Goal: Task Accomplishment & Management: Use online tool/utility

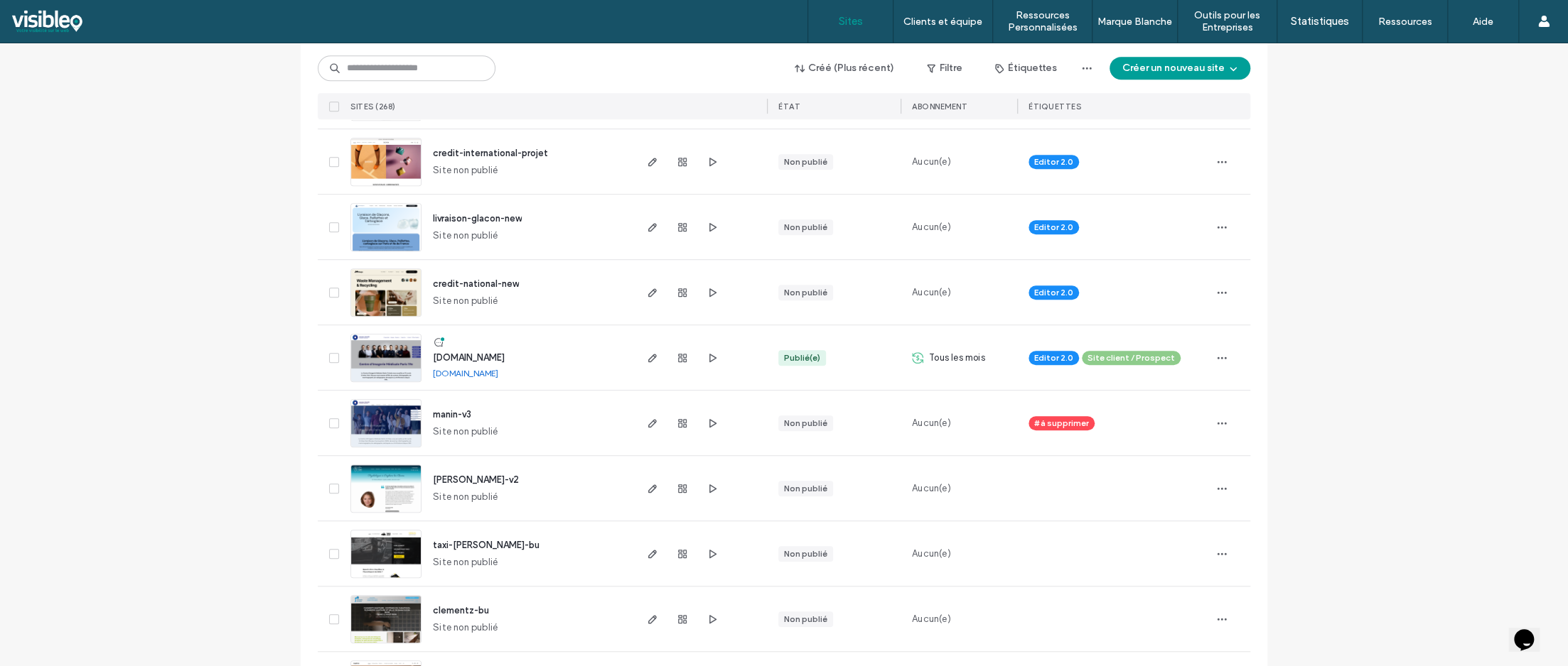
scroll to position [640, 0]
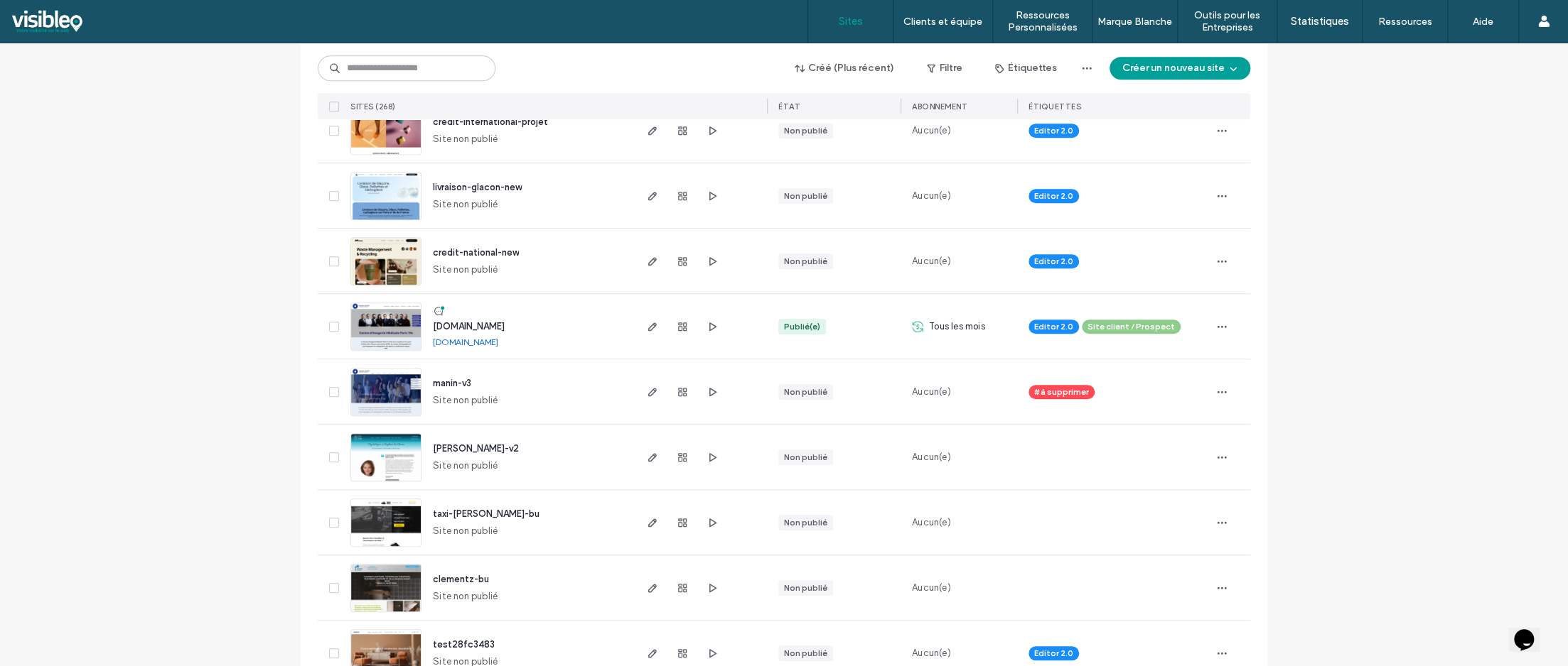
click at [392, 456] on img at bounding box center [386, 482] width 70 height 96
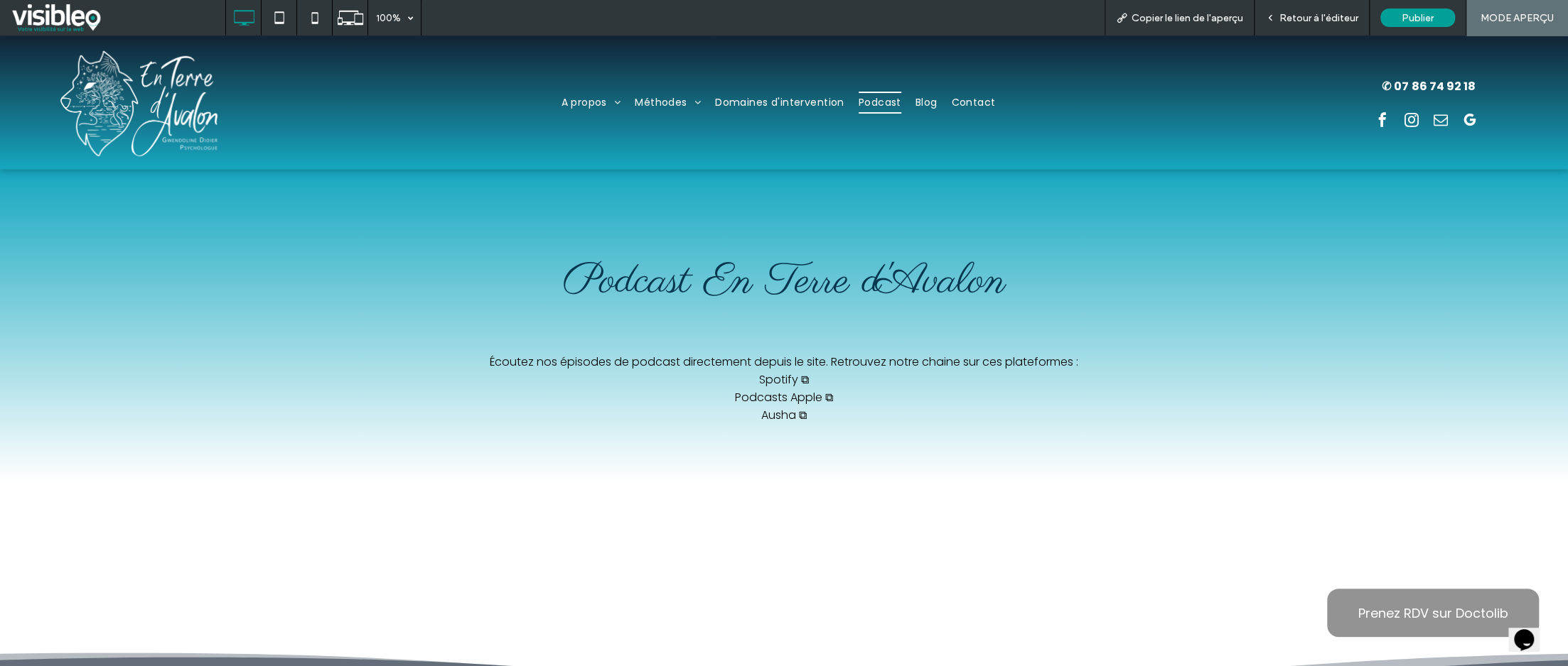
click at [796, 376] on link "Spotify ⧉" at bounding box center [784, 379] width 50 height 17
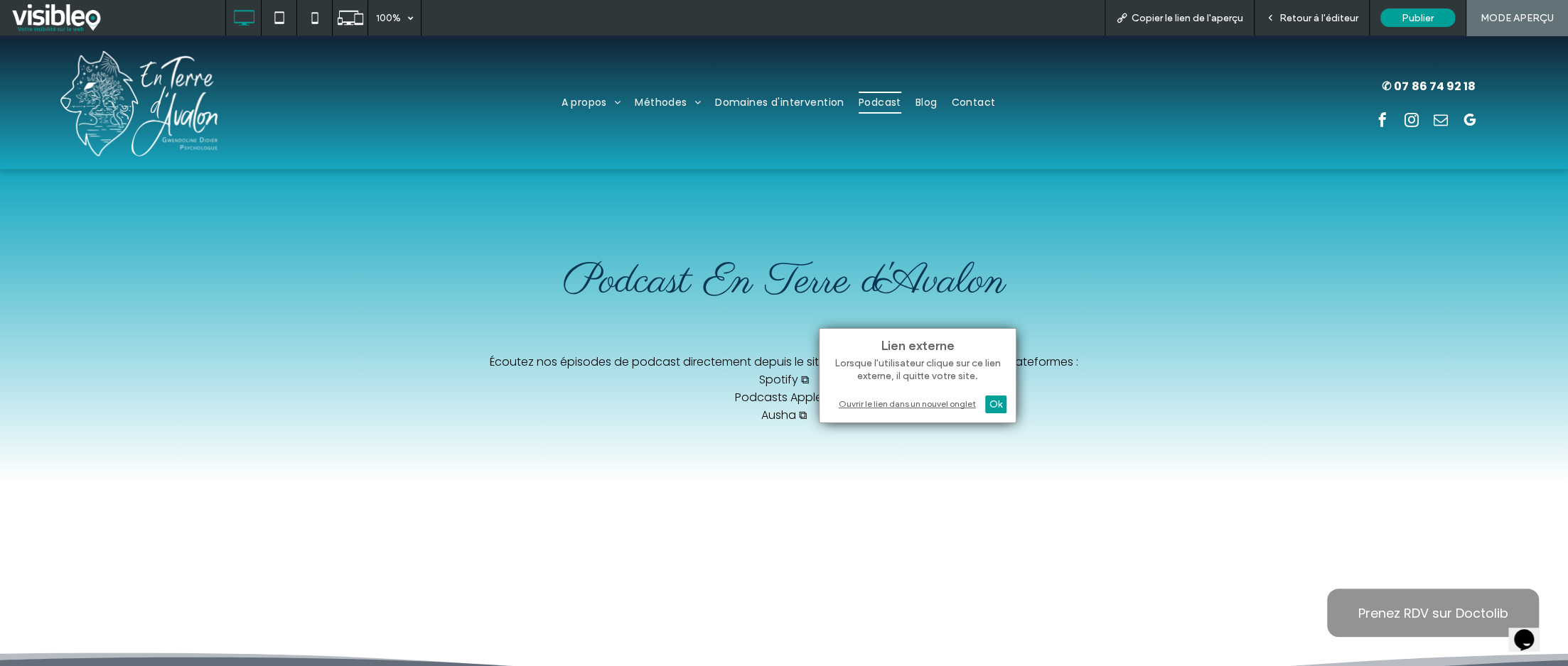
click at [949, 404] on div "Ouvrir le lien dans un nouvel onglet" at bounding box center [917, 403] width 178 height 15
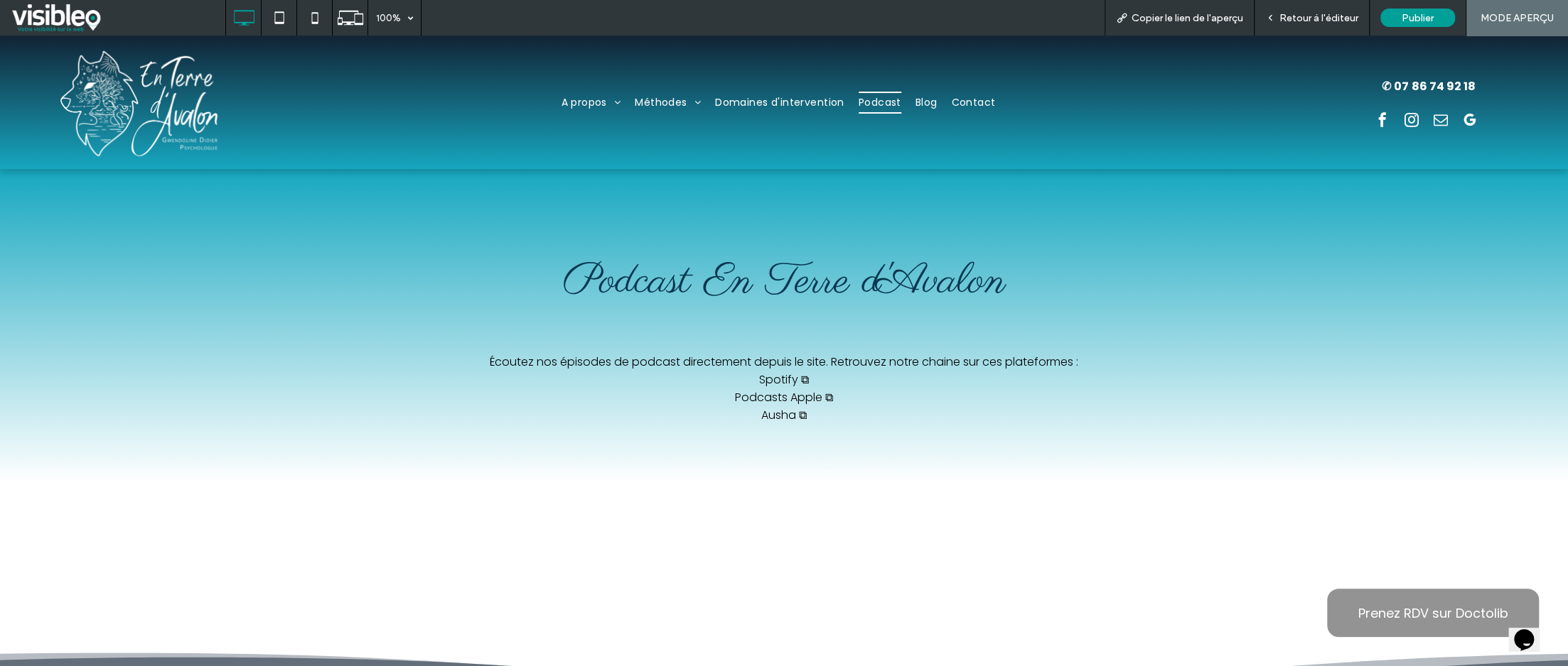
click at [786, 373] on link "Spotify ⧉" at bounding box center [784, 379] width 50 height 17
click at [793, 377] on link "Spotify ⧉" at bounding box center [784, 379] width 50 height 17
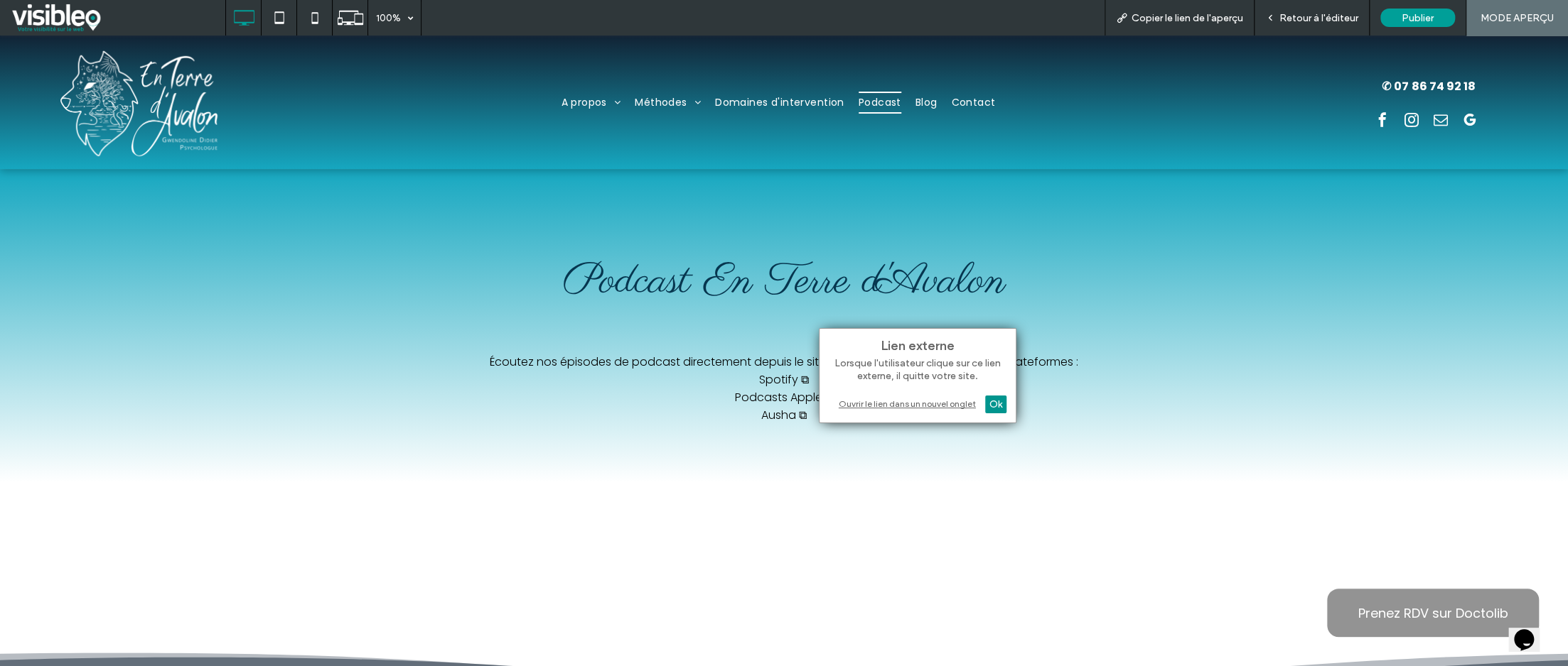
click at [994, 404] on div "Ok" at bounding box center [996, 404] width 21 height 18
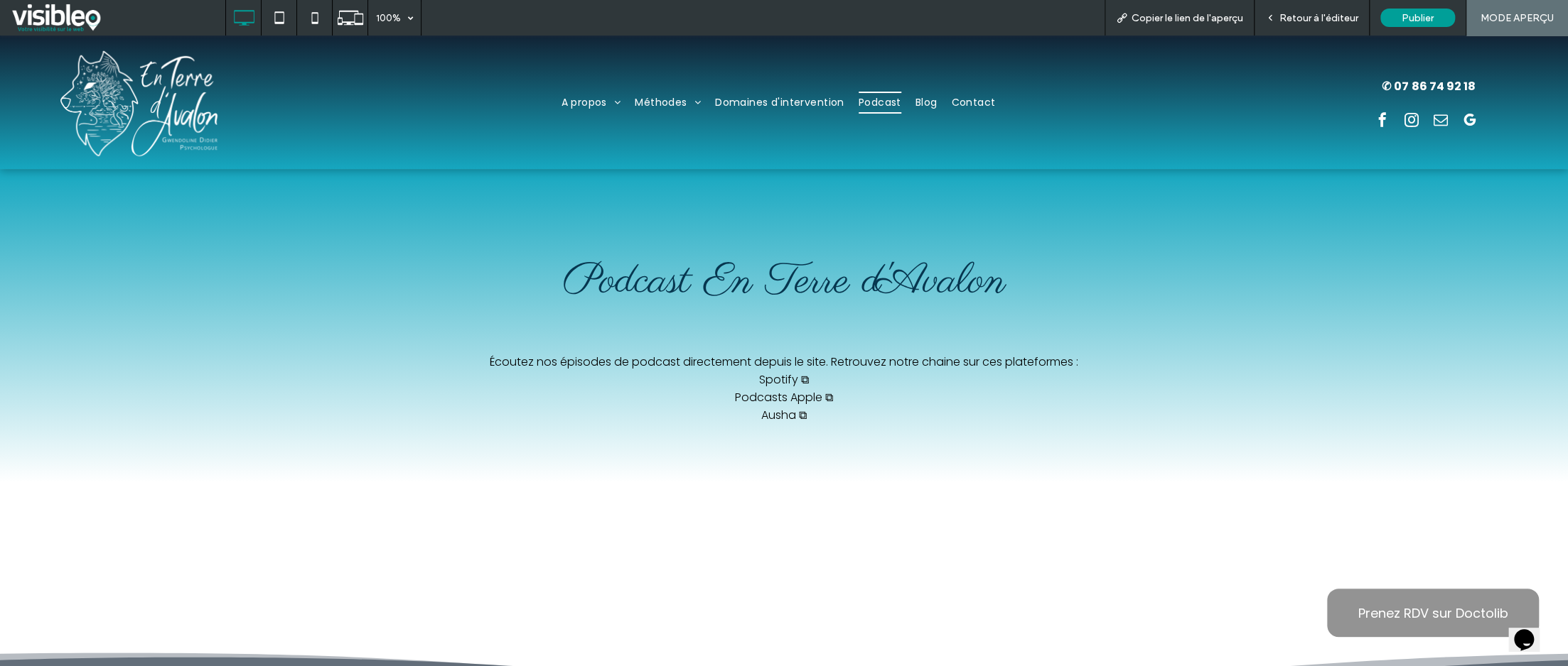
drag, startPoint x: 1321, startPoint y: 14, endPoint x: 805, endPoint y: 159, distance: 536.0
click at [1321, 14] on span "Retour à l'éditeur" at bounding box center [1318, 18] width 79 height 12
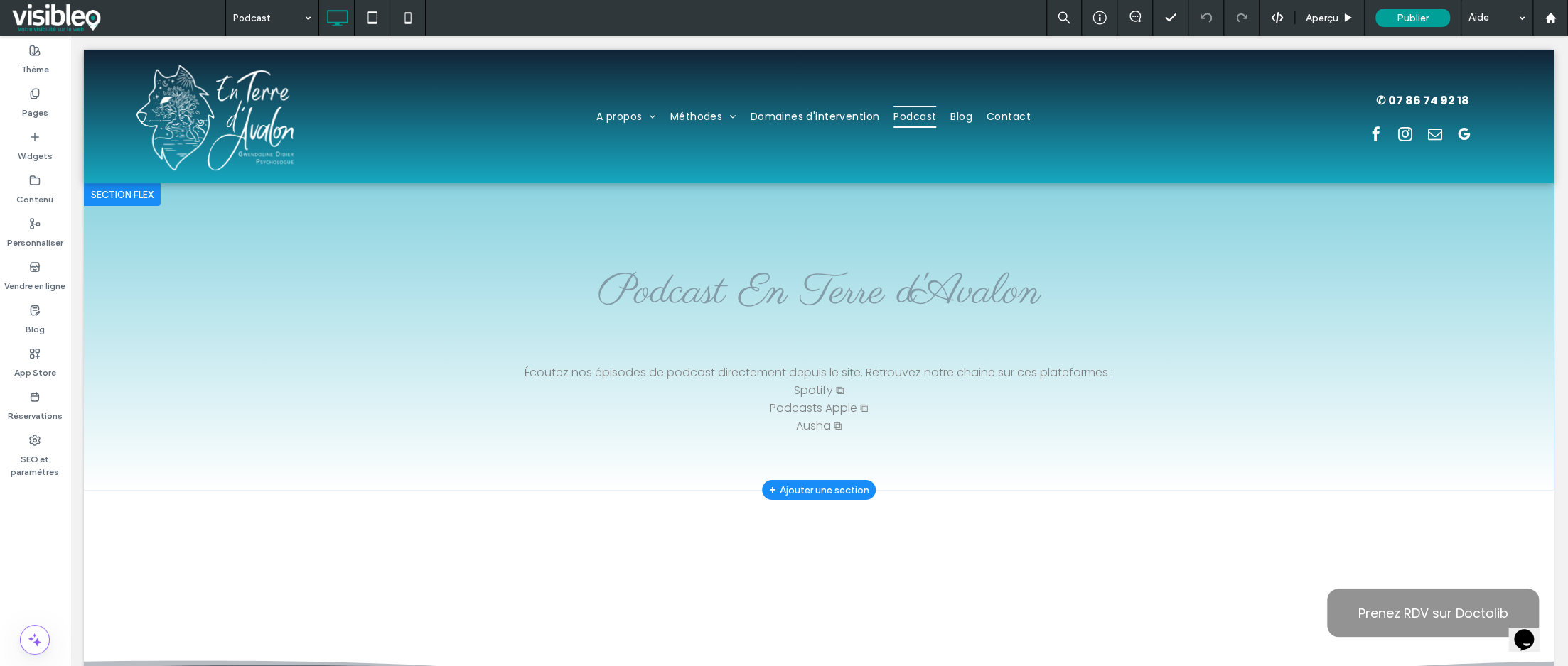
click at [823, 487] on div "+ Ajouter une section" at bounding box center [819, 490] width 100 height 16
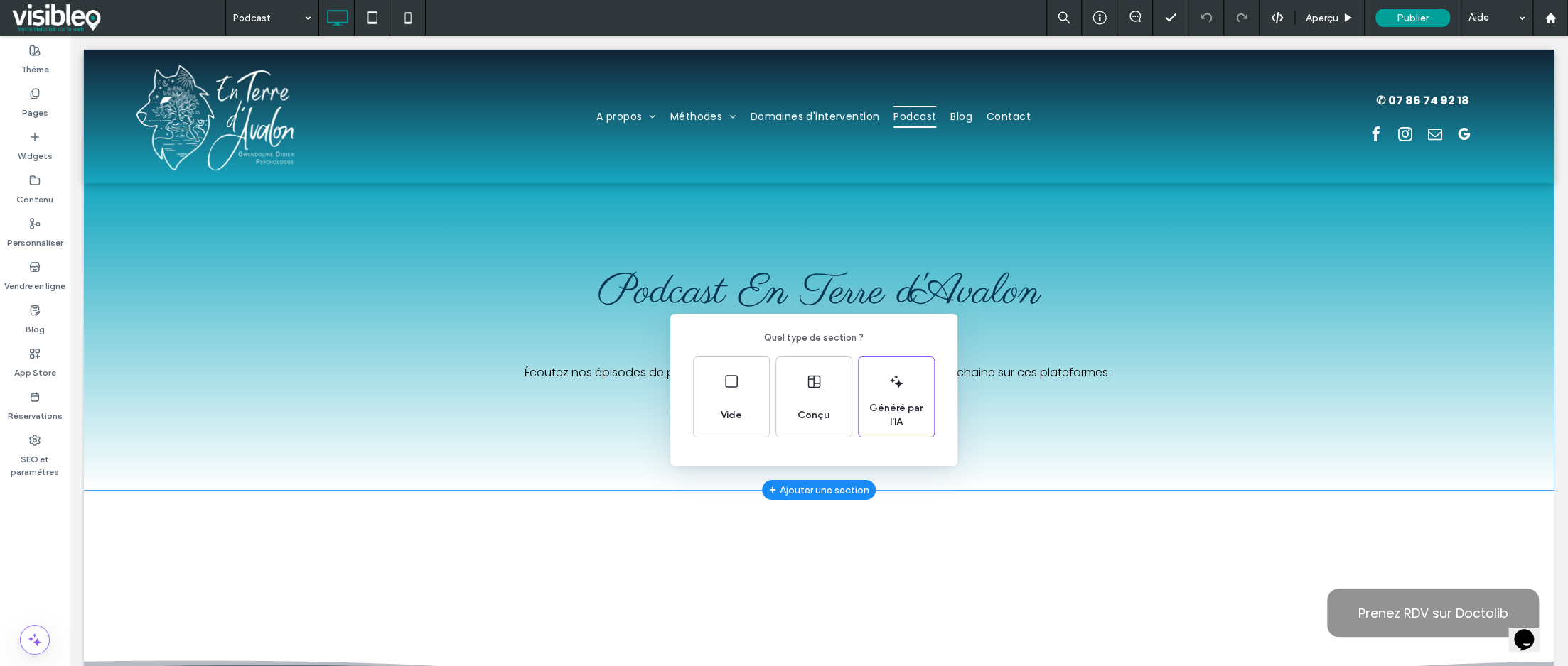
click at [544, 390] on div "Quel type de section ? Vide Conçu Généré par l'IA" at bounding box center [784, 368] width 1568 height 736
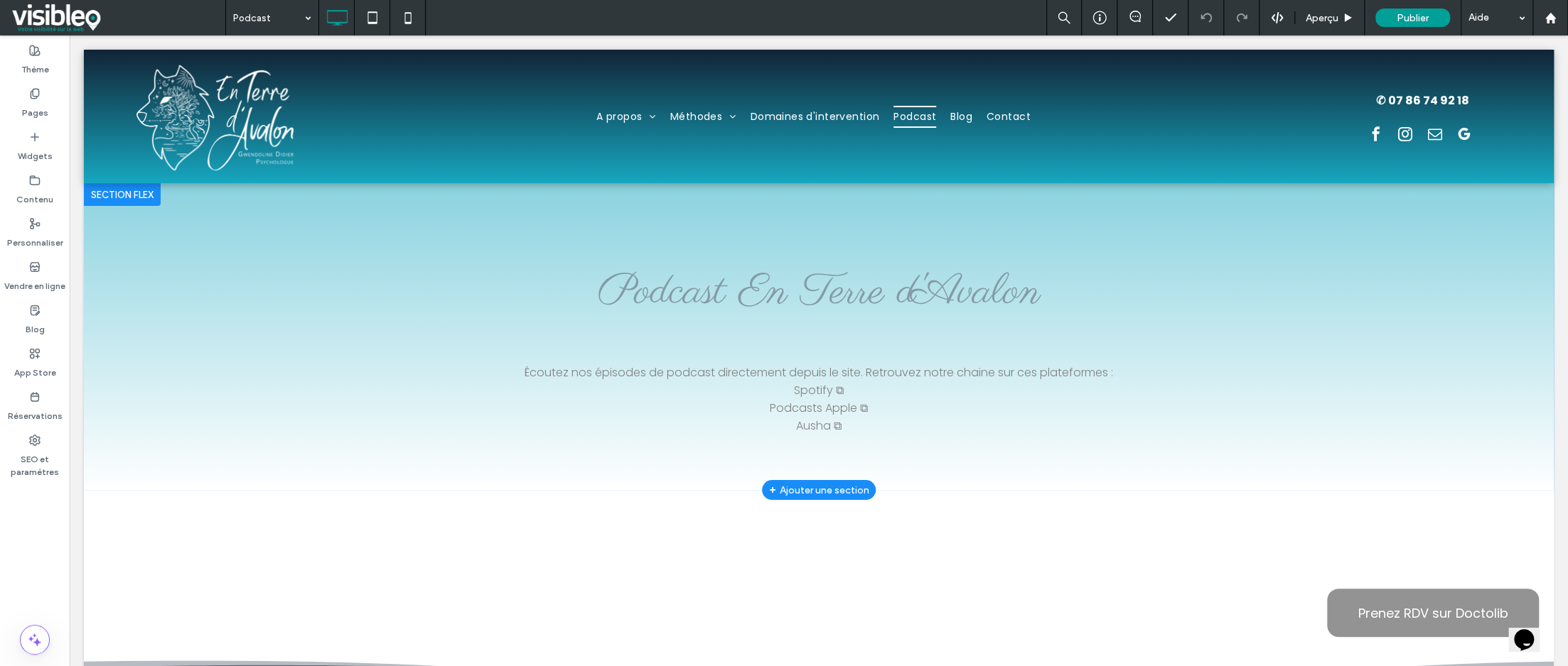
click at [130, 196] on div at bounding box center [122, 194] width 77 height 22
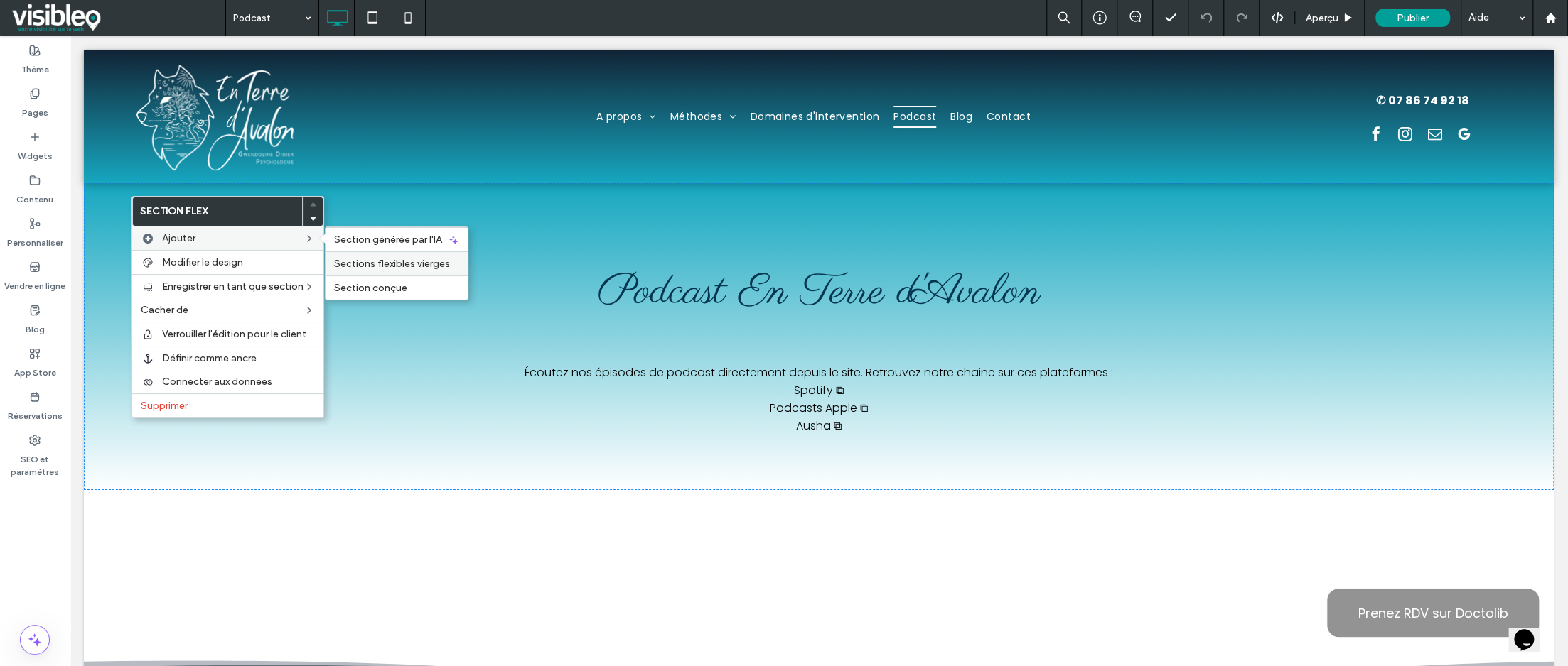
click at [410, 263] on span "Sections flexibles vierges" at bounding box center [391, 263] width 116 height 12
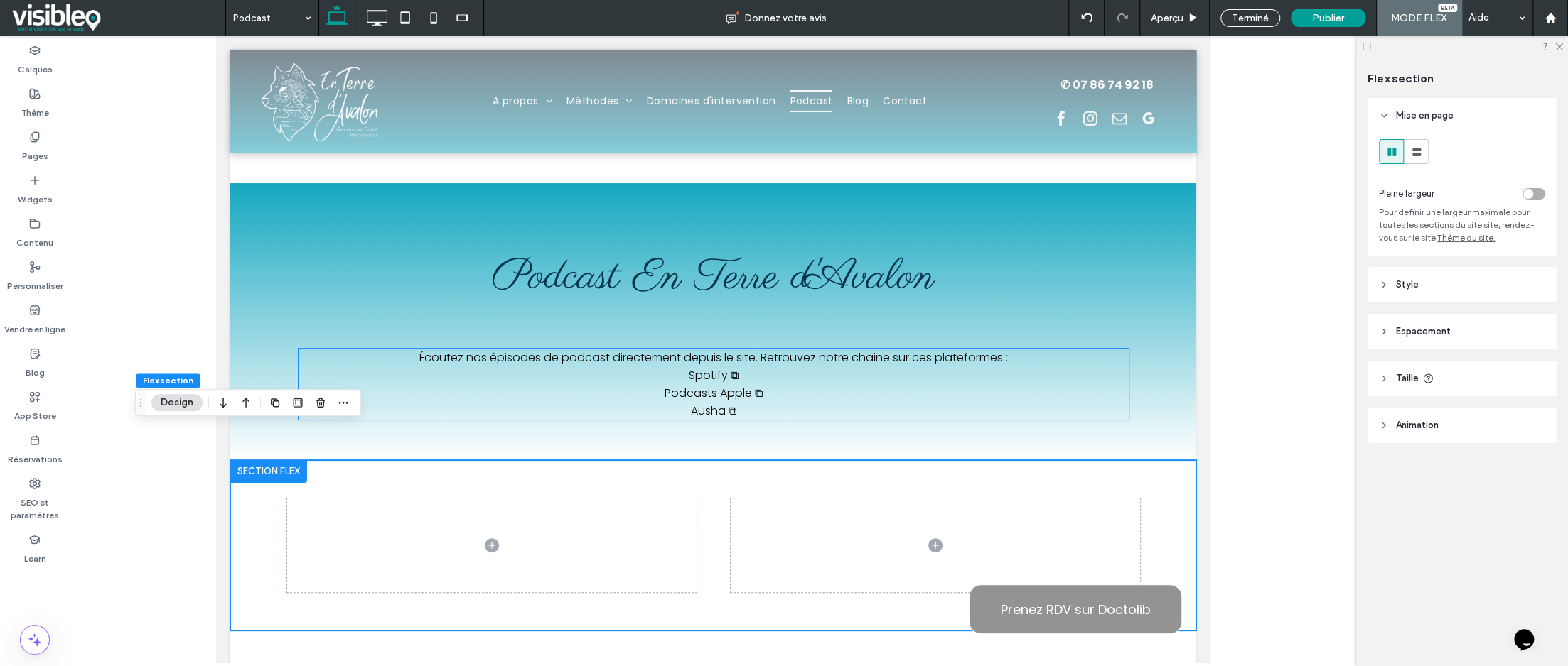
scroll to position [142, 0]
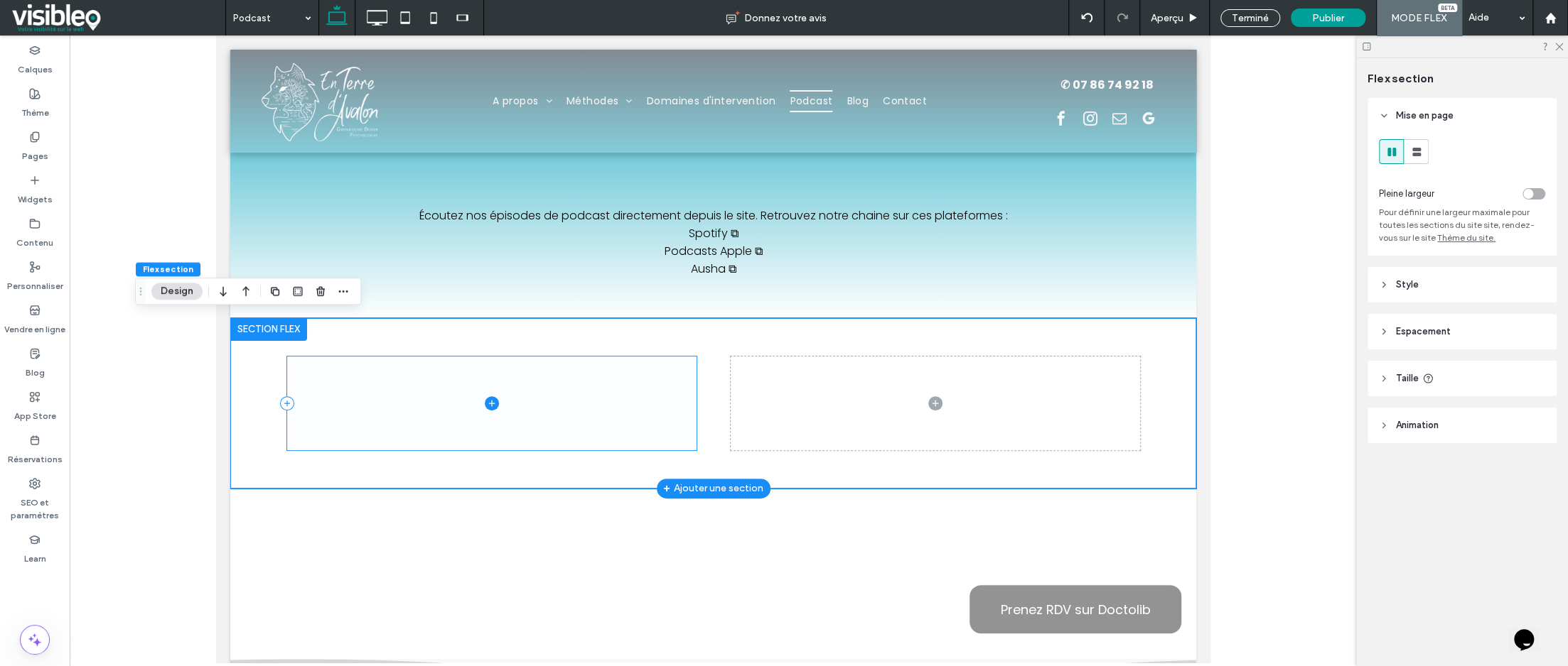
click at [490, 401] on icon at bounding box center [490, 403] width 1 height 7
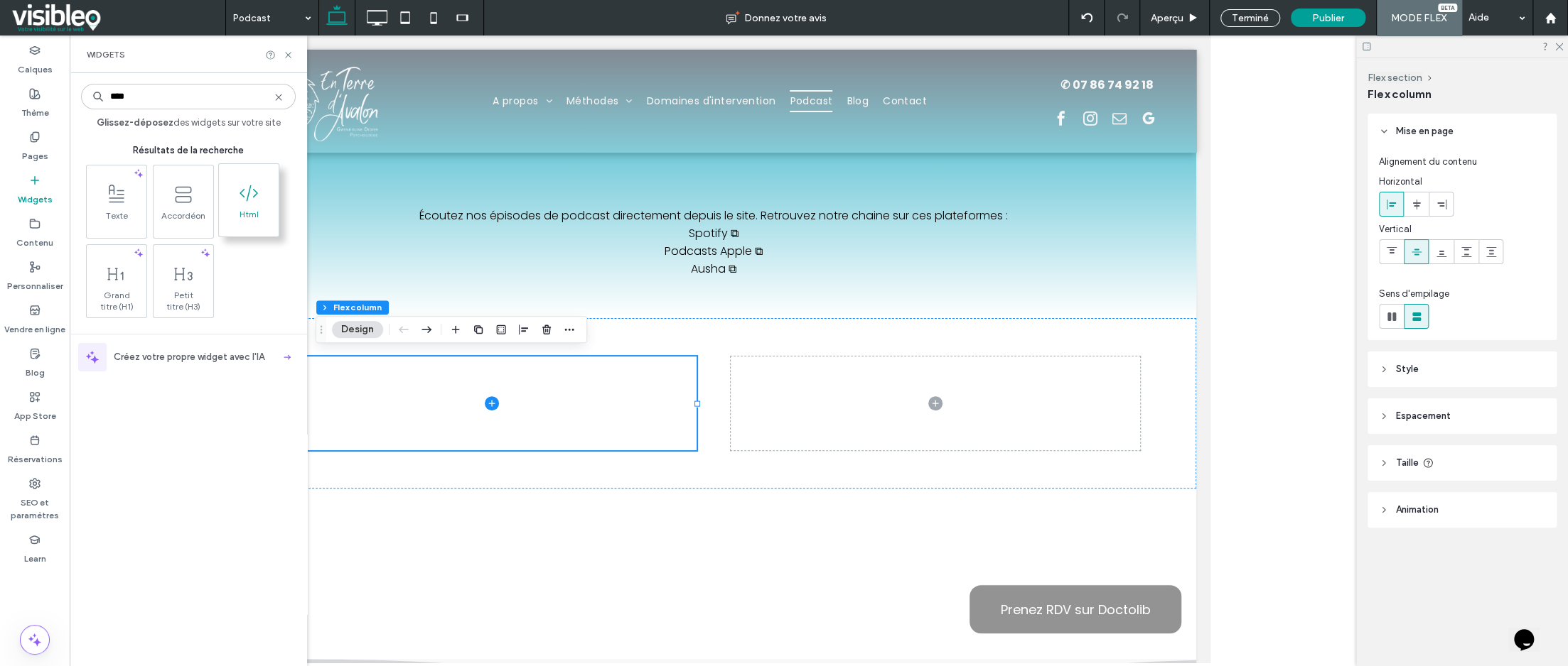
type input "****"
click at [254, 197] on icon at bounding box center [248, 193] width 22 height 22
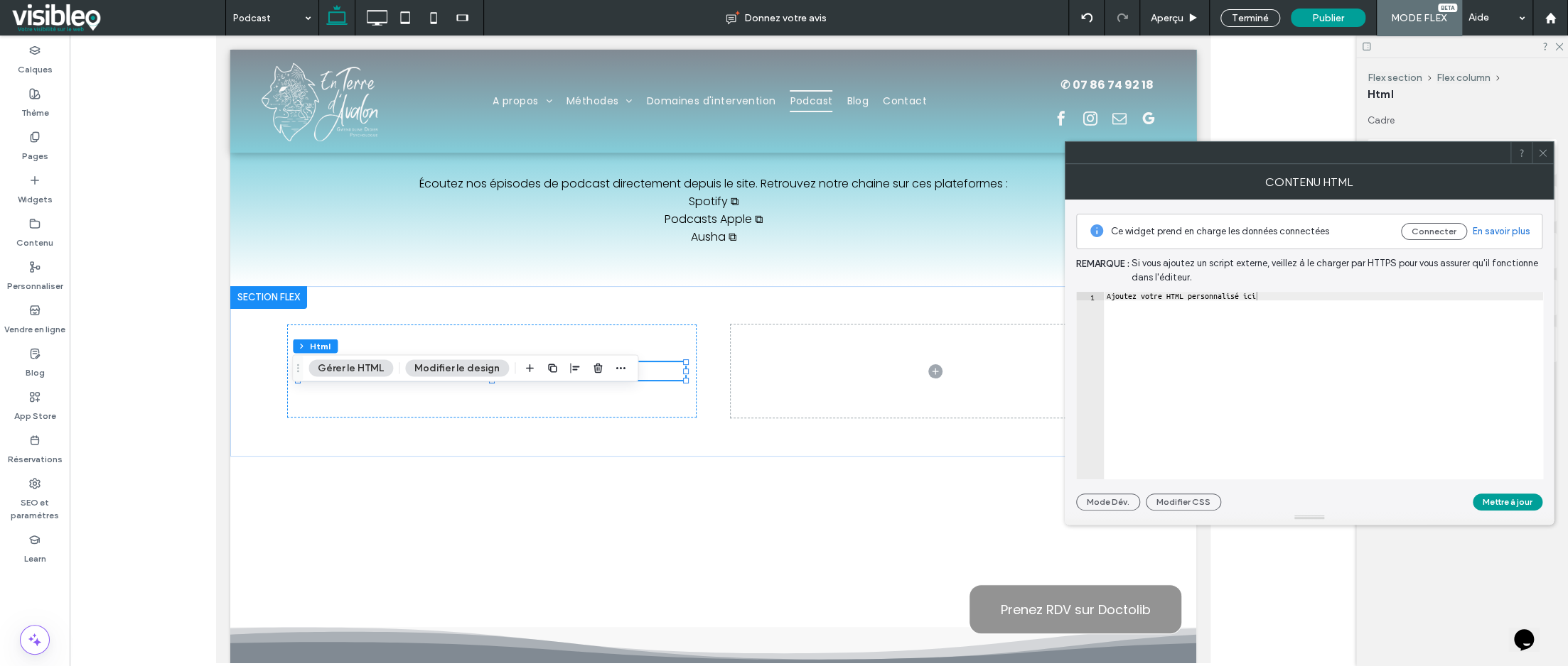
type textarea "**********"
click at [1307, 298] on div "Ajoutez votre HTML personnalisé ici" at bounding box center [1324, 394] width 440 height 205
paste textarea "**********"
type textarea "**********"
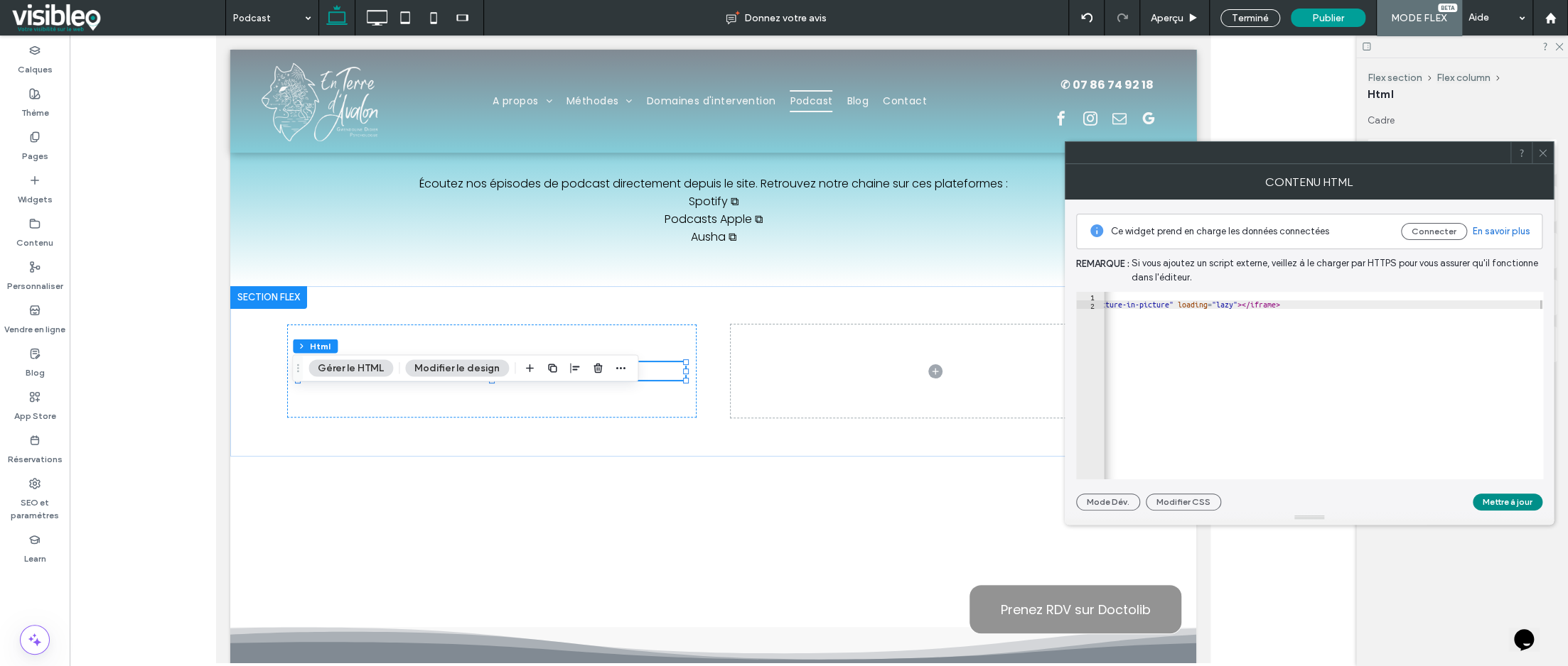
click at [1504, 502] on button "Mettre à jour" at bounding box center [1508, 503] width 70 height 18
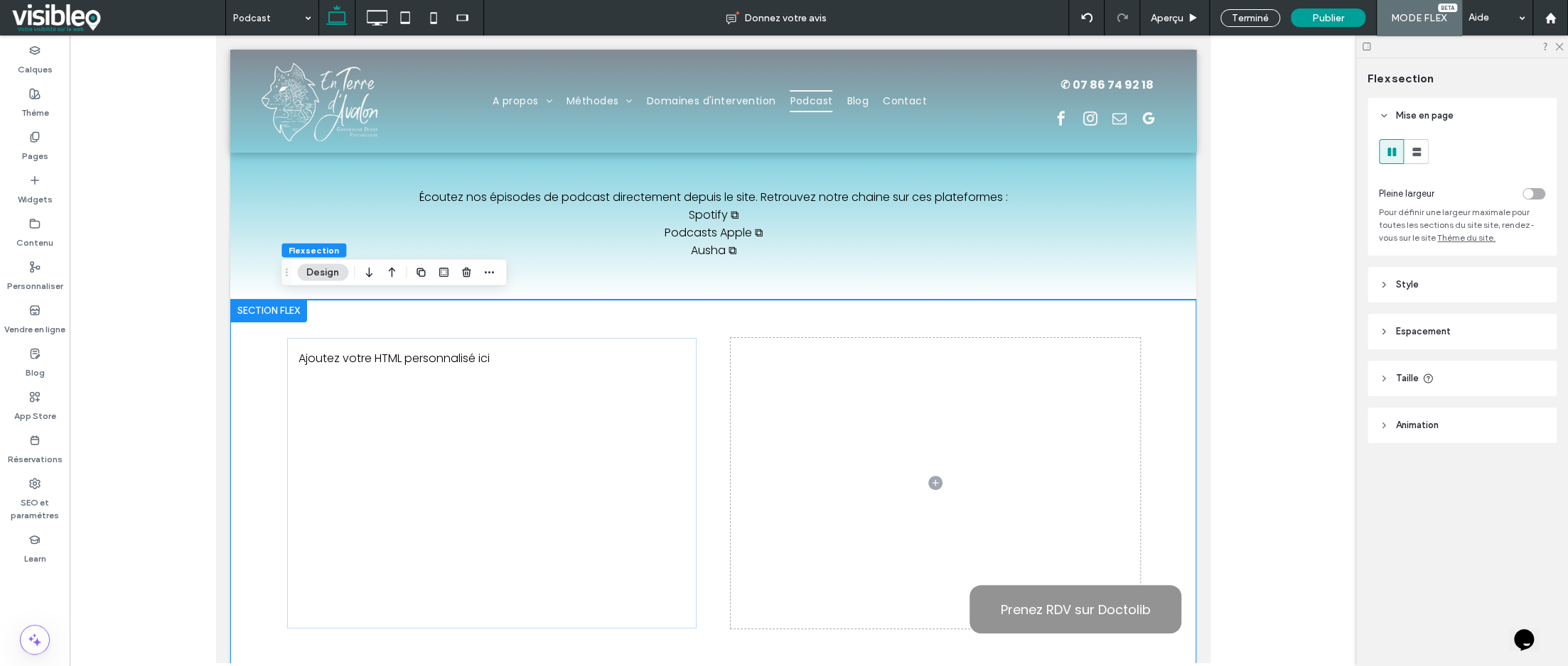
scroll to position [0, 0]
click at [443, 355] on div "Ajoutez votre HTML personnalisé ici" at bounding box center [491, 484] width 387 height 268
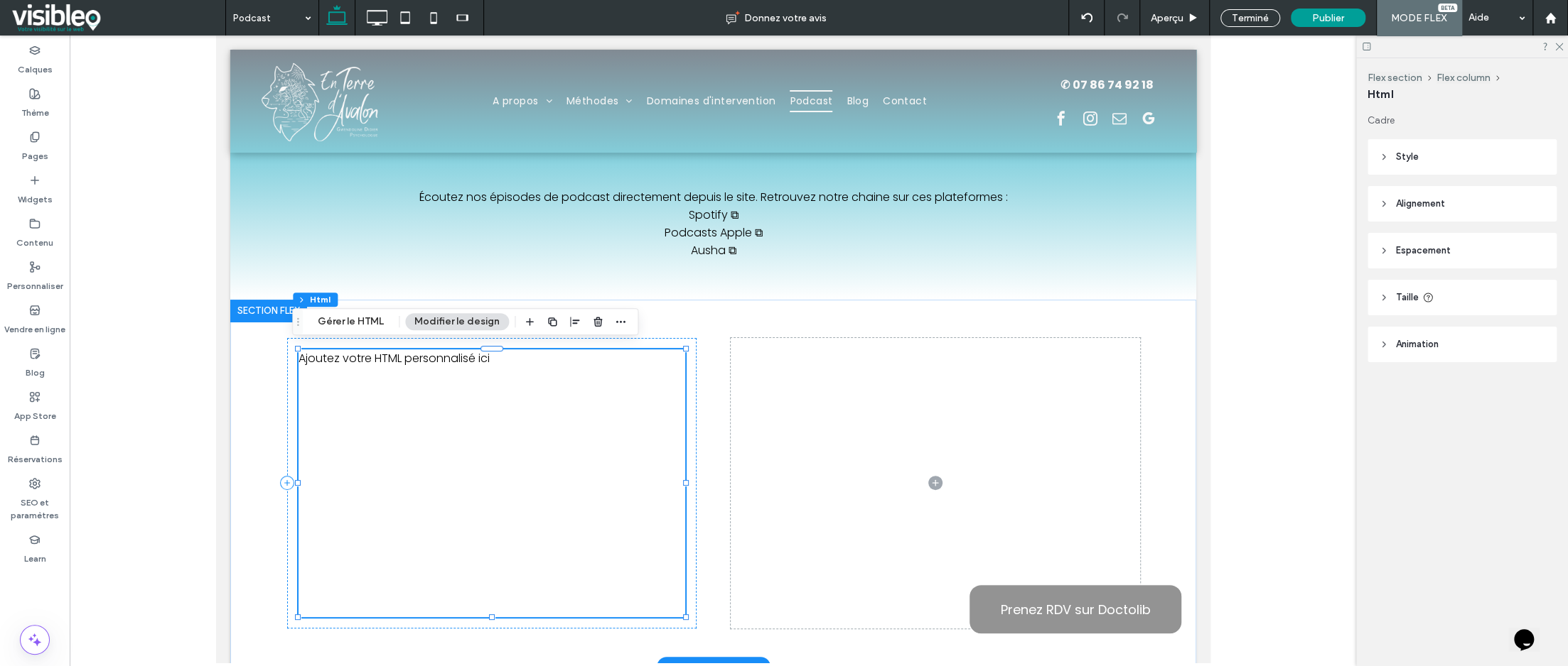
click at [527, 358] on div "Ajoutez votre HTML personnalisé ici" at bounding box center [491, 484] width 387 height 268
click at [355, 326] on button "Gérer le HTML" at bounding box center [350, 322] width 85 height 18
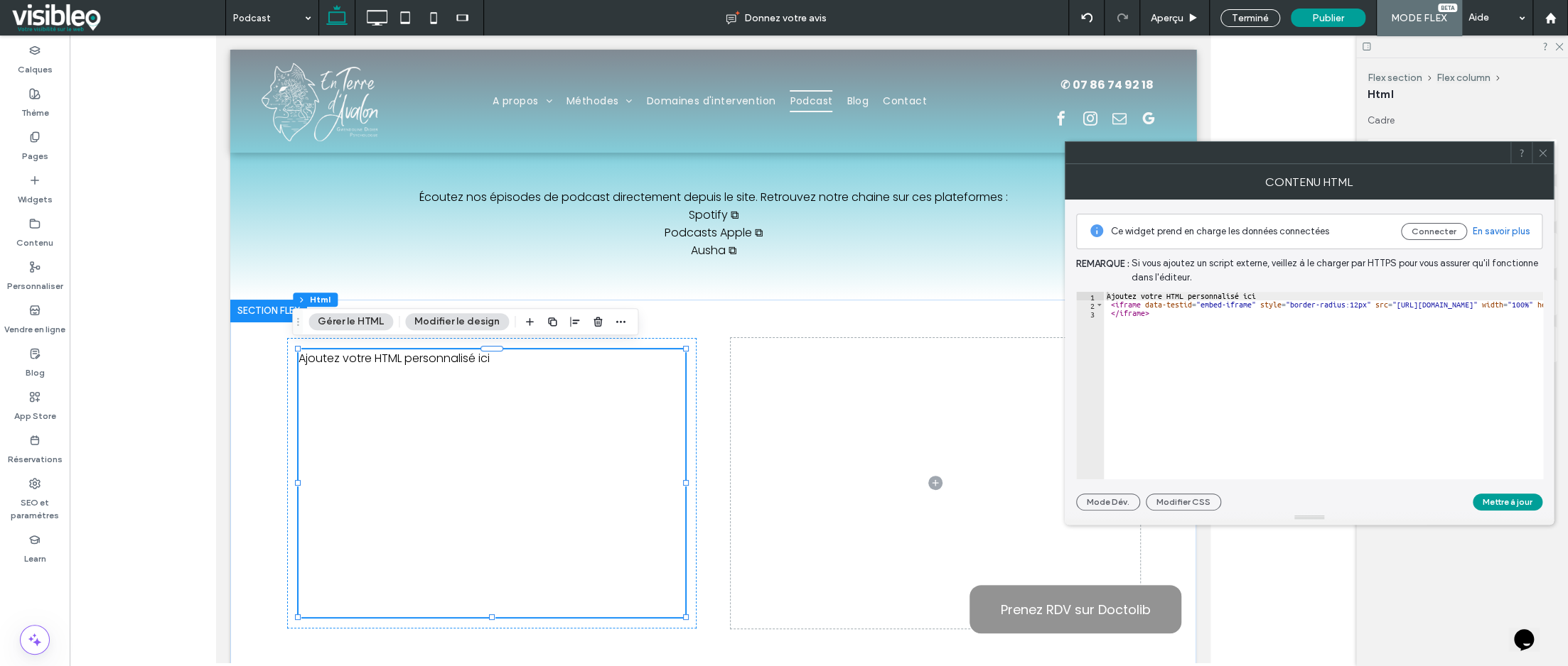
type textarea "**********"
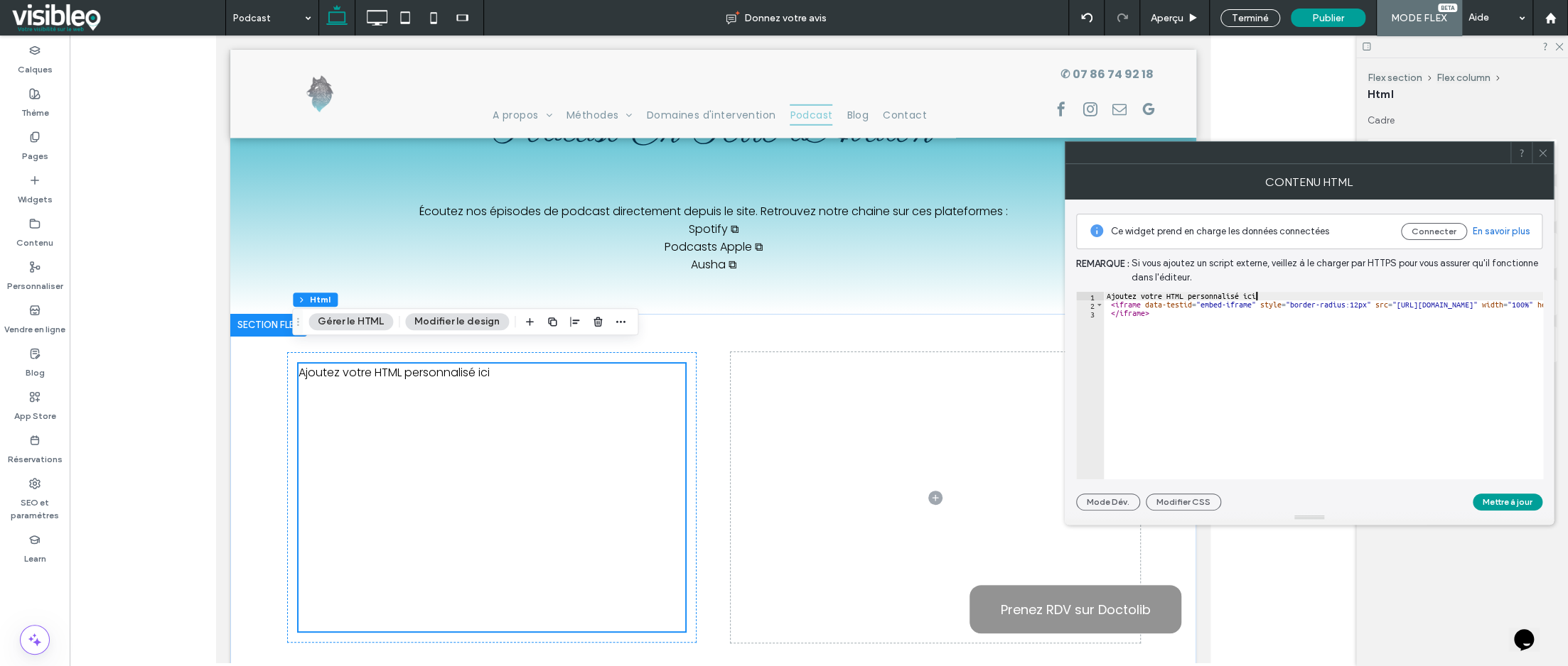
scroll to position [128, 0]
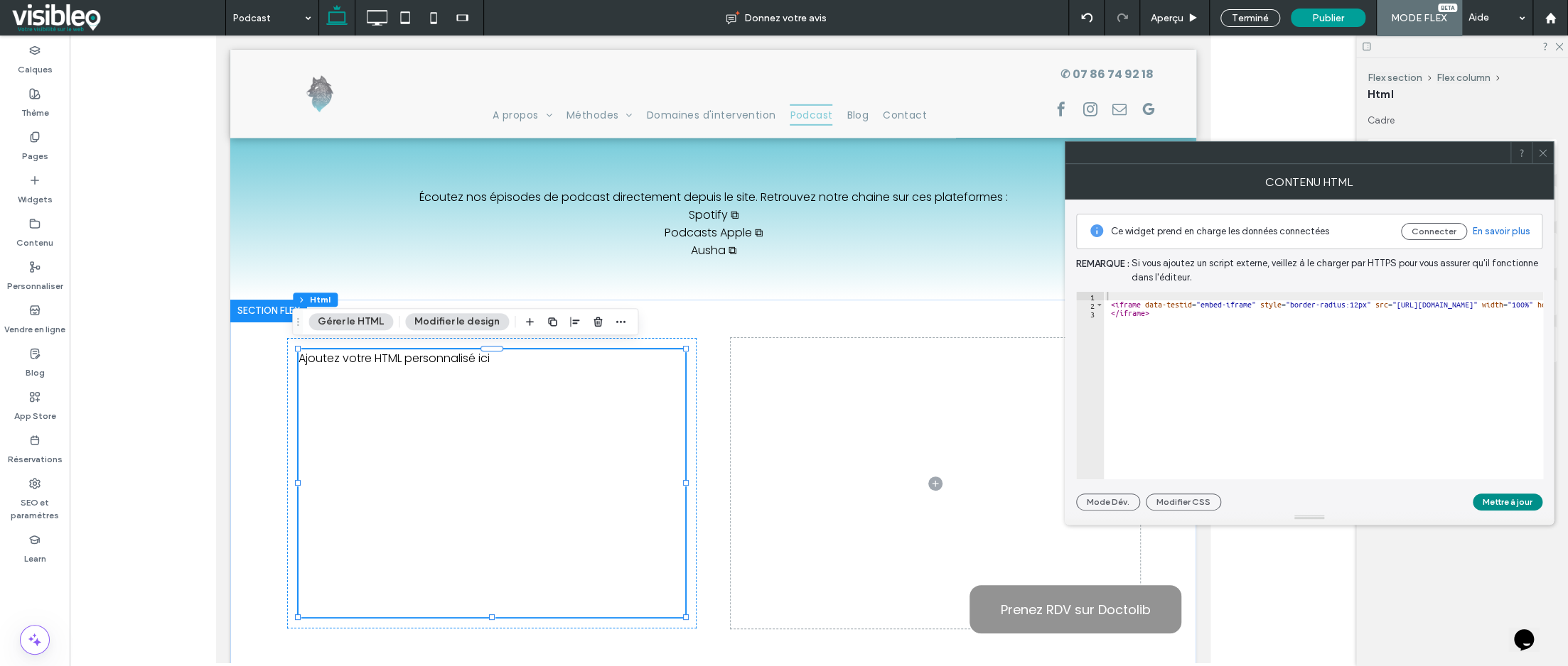
click at [1519, 498] on button "Mettre à jour" at bounding box center [1508, 503] width 70 height 18
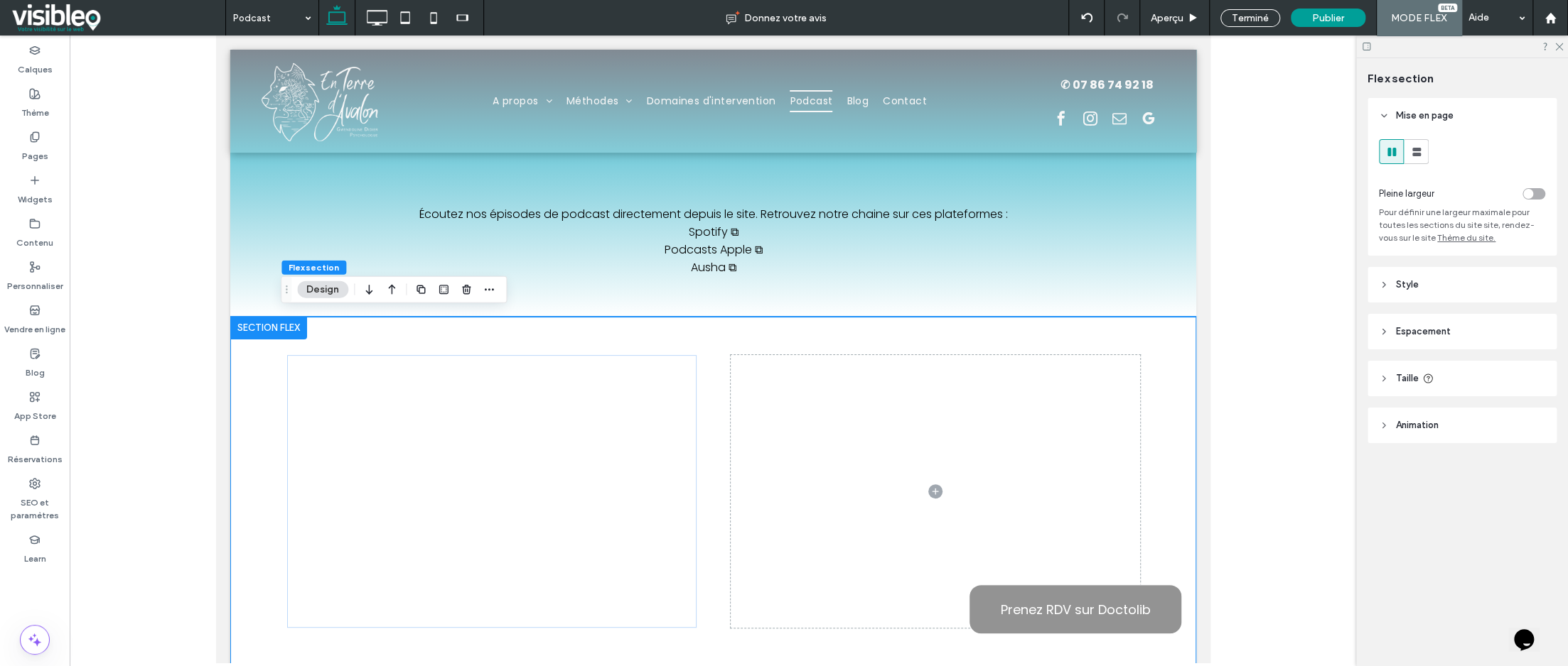
scroll to position [0, 0]
click at [1181, 20] on span "Aperçu" at bounding box center [1167, 18] width 33 height 12
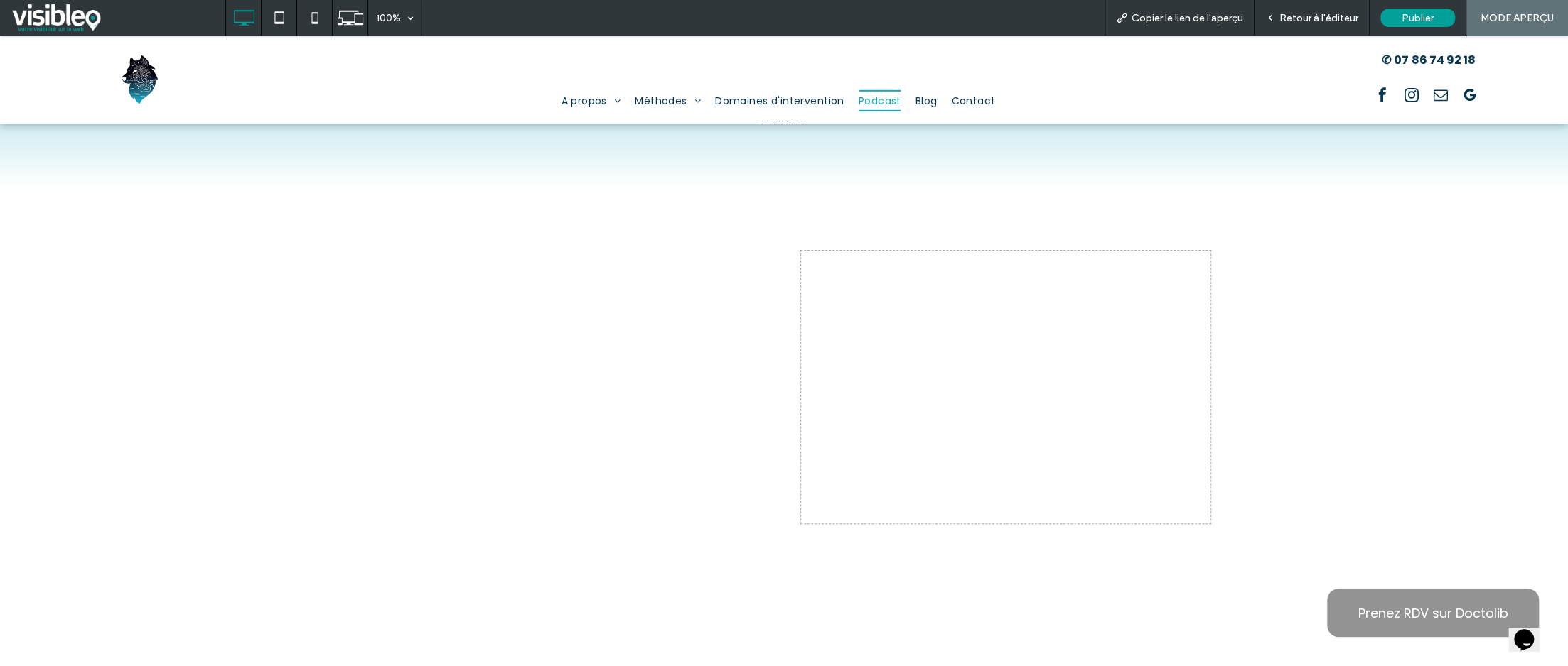
scroll to position [248, 0]
